Goal: Task Accomplishment & Management: Complete application form

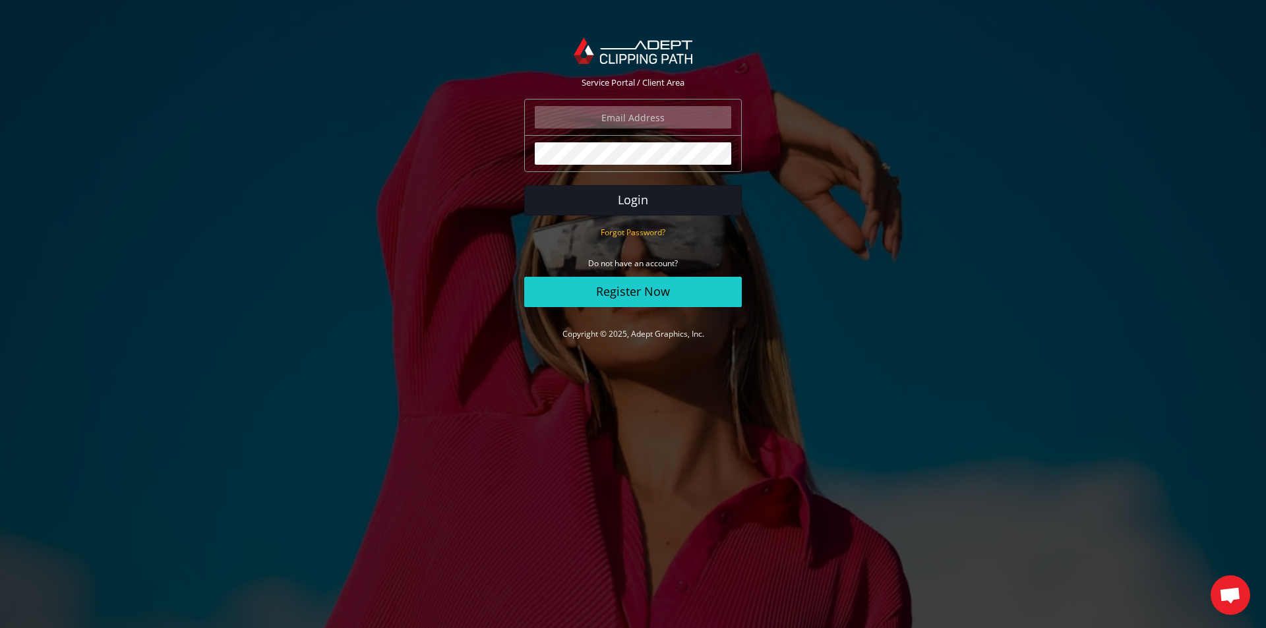
type input "angelo@eurotapis.be"
click at [598, 207] on button "Login" at bounding box center [633, 200] width 218 height 30
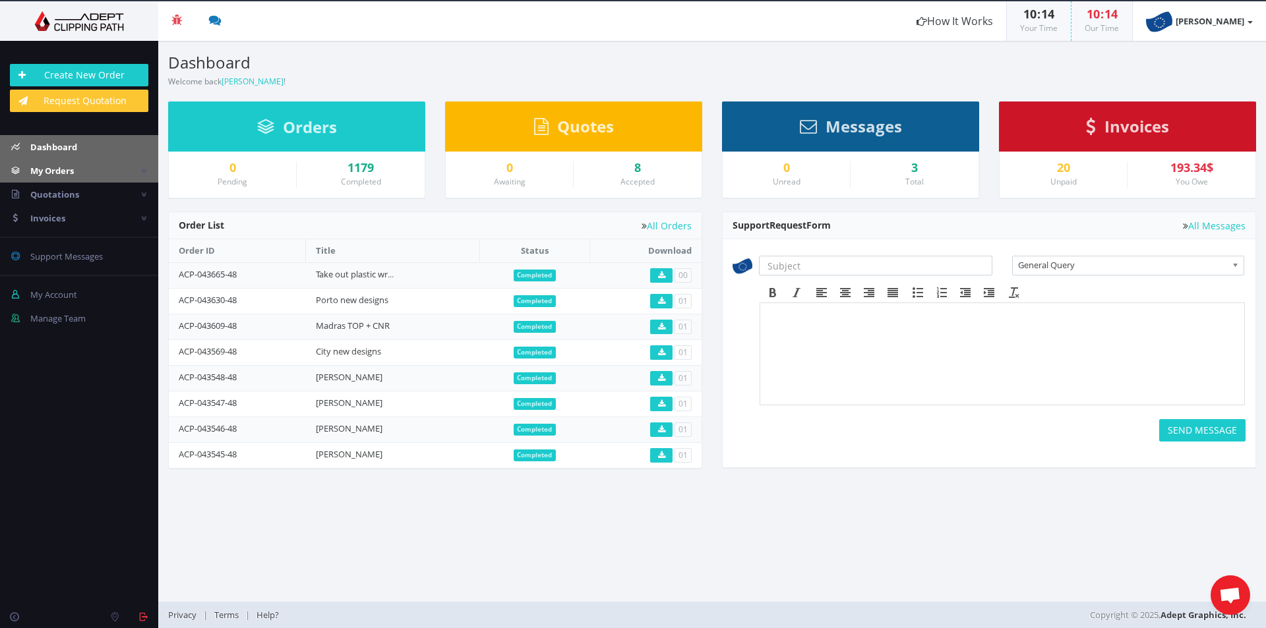
click at [60, 173] on span "My Orders" at bounding box center [52, 171] width 44 height 12
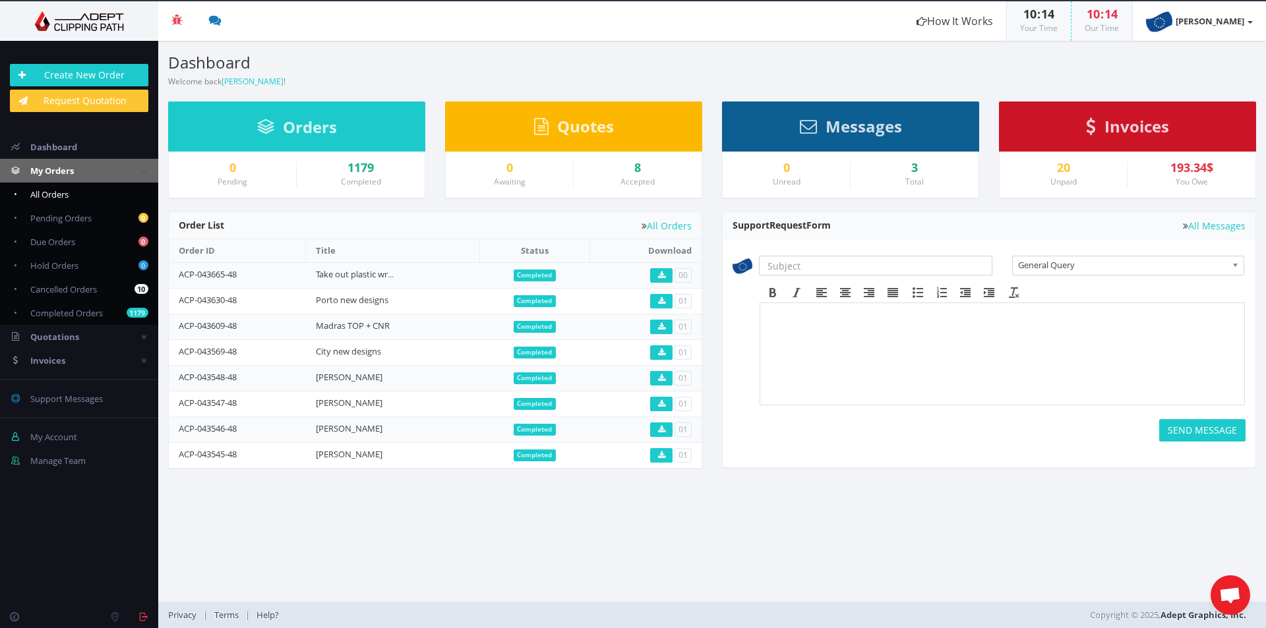
click at [57, 190] on span "All Orders" at bounding box center [49, 195] width 38 height 12
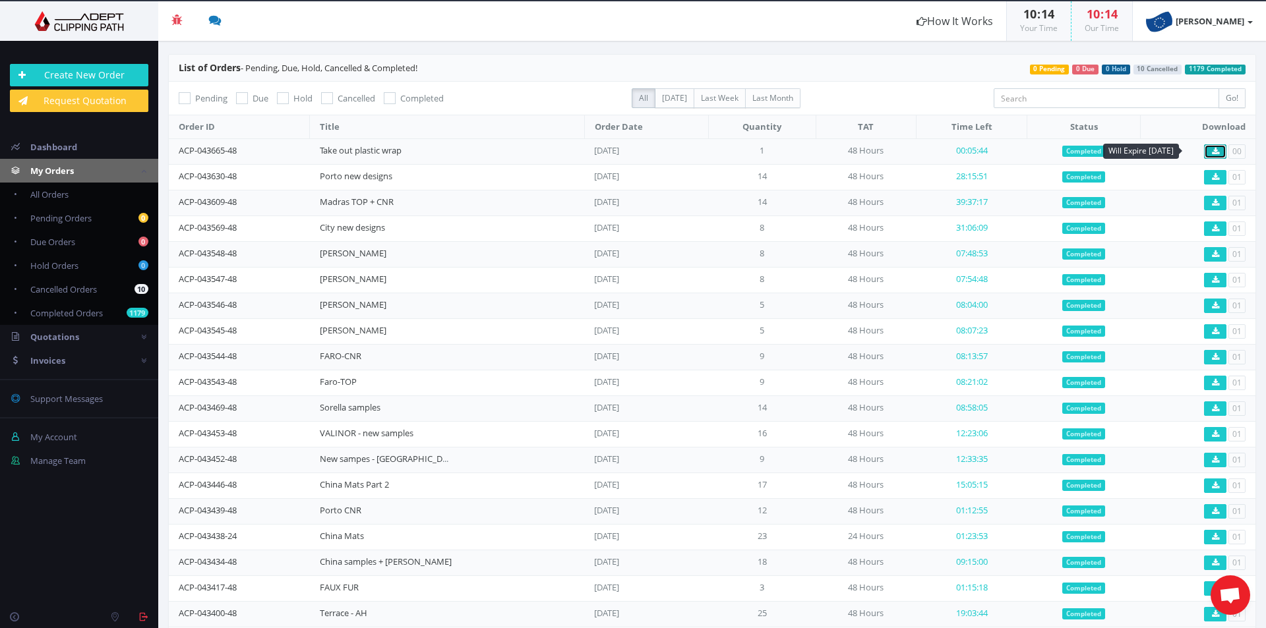
click at [1213, 151] on link at bounding box center [1215, 151] width 22 height 15
click at [72, 75] on link "Create New Order" at bounding box center [79, 75] width 138 height 22
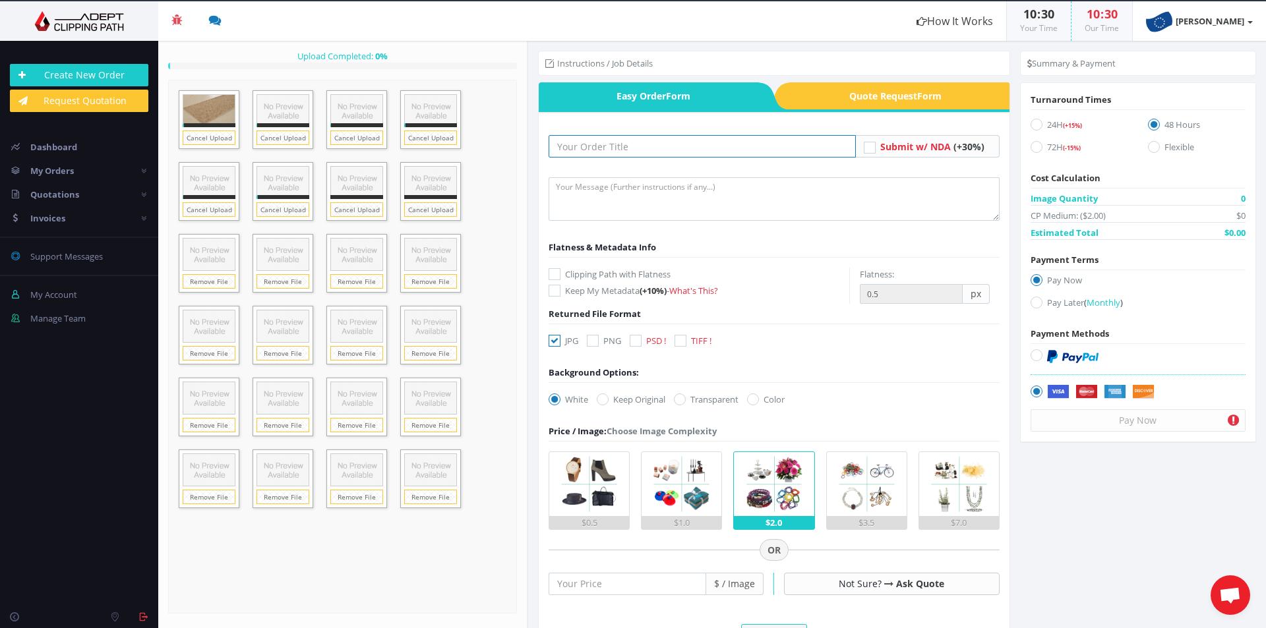
click at [623, 152] on input "text" at bounding box center [702, 146] width 307 height 22
